Goal: Entertainment & Leisure: Consume media (video, audio)

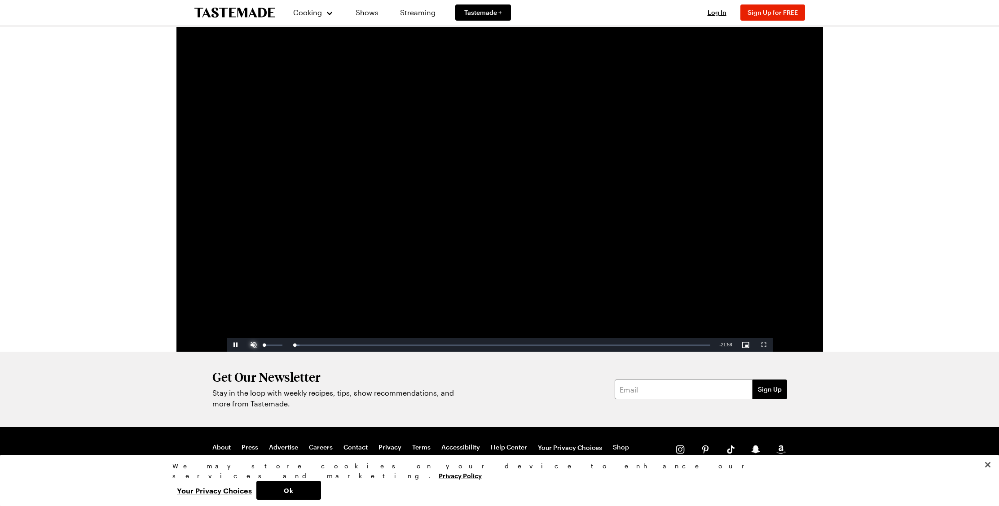
click at [254, 345] on span "Video Player" at bounding box center [254, 345] width 18 height 0
click at [237, 345] on span "Video Player" at bounding box center [236, 345] width 18 height 0
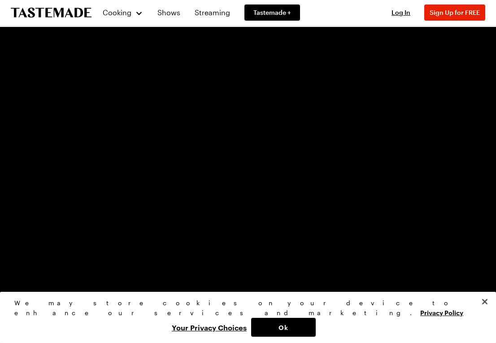
click at [17, 309] on span "Video Player" at bounding box center [16, 309] width 18 height 0
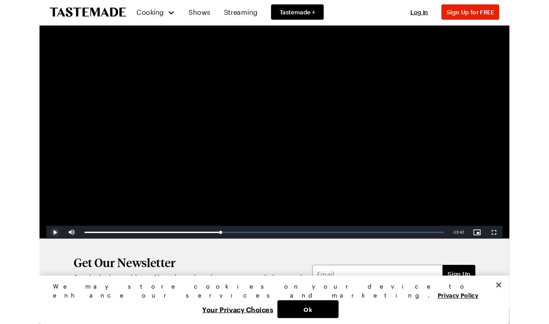
scroll to position [30, 0]
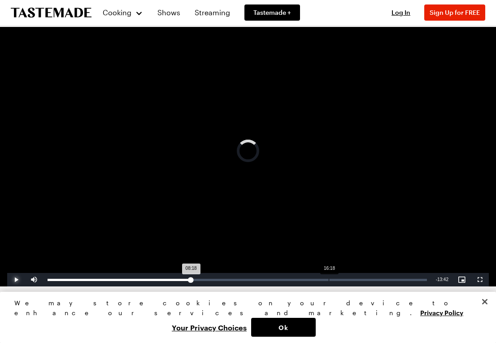
click at [329, 280] on div "16:18" at bounding box center [329, 280] width 0 height 2
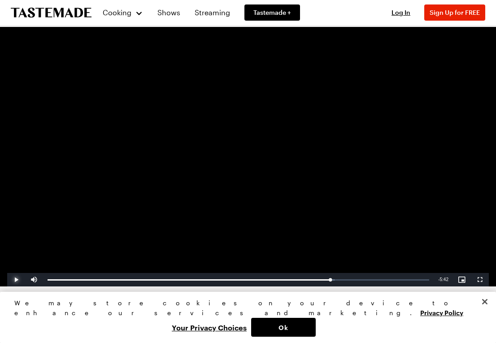
click at [16, 280] on span "Video Player" at bounding box center [16, 280] width 18 height 0
click at [485, 311] on button "Close" at bounding box center [485, 302] width 20 height 20
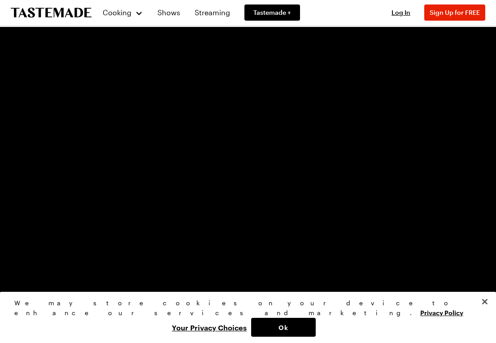
click at [34, 309] on span "Video Player" at bounding box center [34, 309] width 18 height 0
